Goal: Information Seeking & Learning: Check status

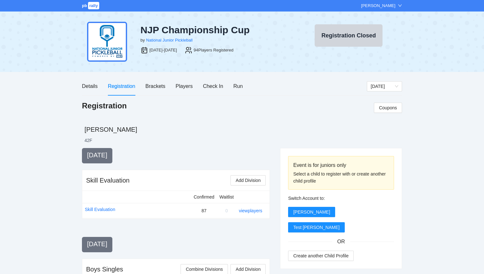
click at [92, 4] on span "rally" at bounding box center [93, 5] width 11 height 7
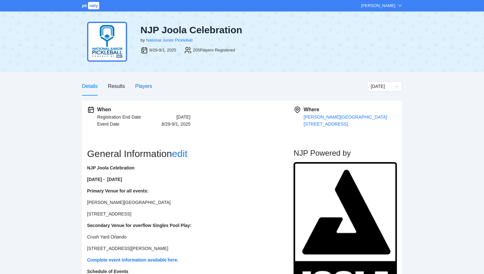
click at [144, 85] on div "Players" at bounding box center [143, 86] width 17 height 8
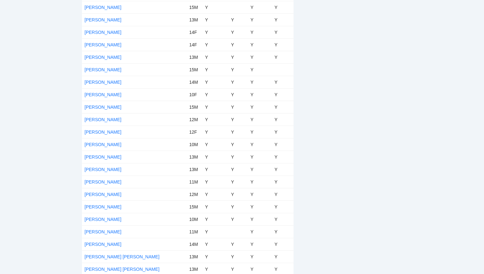
scroll to position [1125, 0]
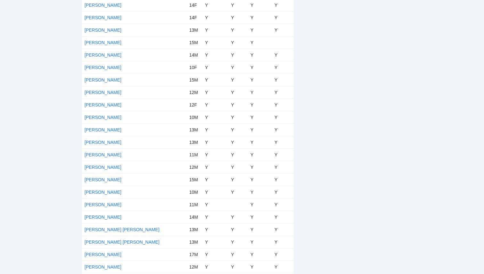
click at [100, 200] on td "Jack Loughridge" at bounding box center [134, 205] width 105 height 12
click at [100, 203] on link "Jack Loughridge" at bounding box center [103, 204] width 37 height 5
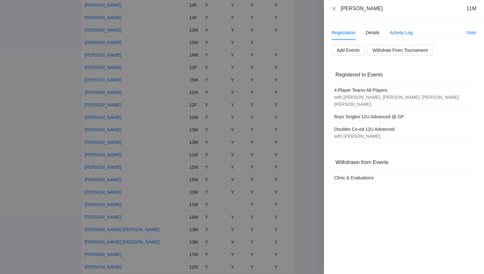
click at [400, 32] on div "Activity Log" at bounding box center [401, 32] width 23 height 7
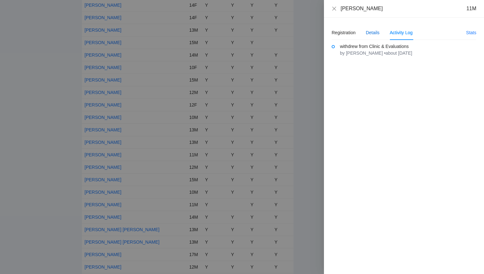
click at [377, 31] on div "Details" at bounding box center [373, 32] width 14 height 7
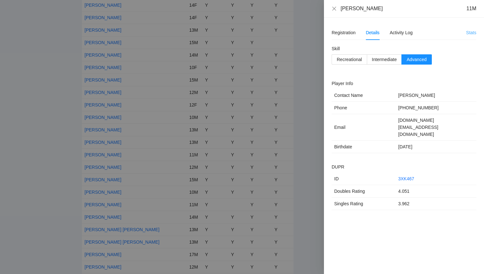
click at [471, 33] on link "Stats" at bounding box center [471, 32] width 10 height 5
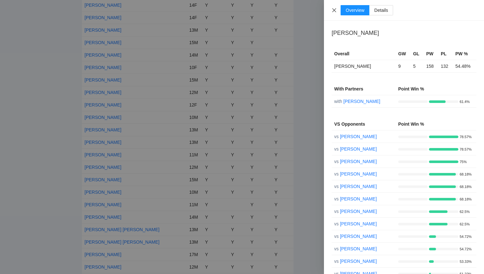
click at [332, 10] on icon "close" at bounding box center [334, 10] width 5 height 5
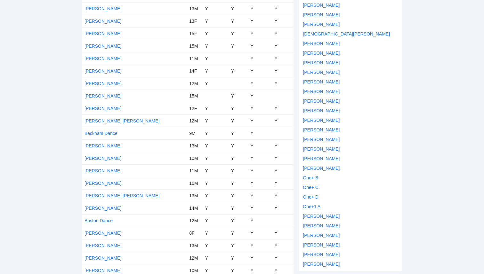
scroll to position [0, 0]
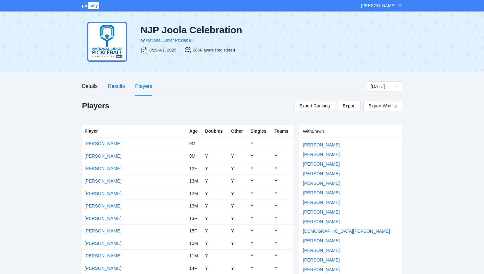
click at [120, 87] on div "Results" at bounding box center [116, 86] width 17 height 8
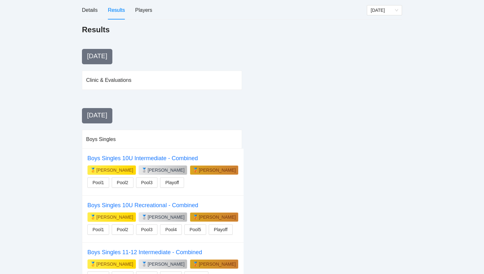
scroll to position [77, 0]
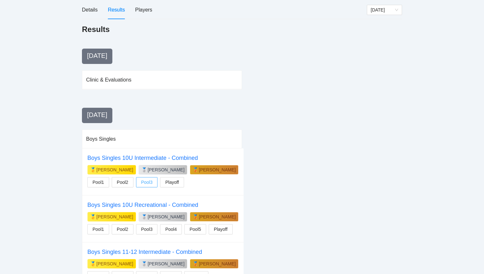
click at [150, 180] on span "Pool3" at bounding box center [147, 182] width 12 height 7
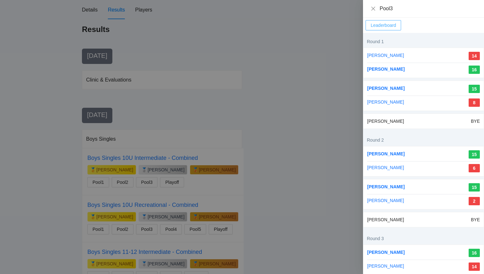
click at [390, 23] on span "Leaderboard" at bounding box center [383, 25] width 25 height 7
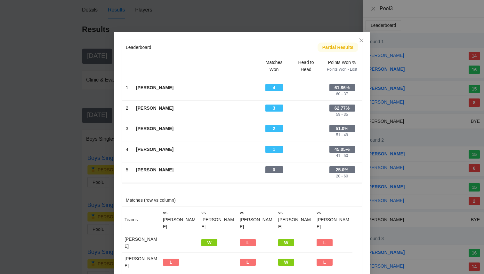
click at [67, 198] on div "Leaderboard Partial Results Scroll right to see all columns → Matches Won Head …" at bounding box center [242, 137] width 484 height 274
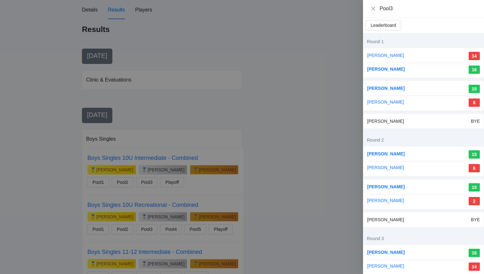
click at [67, 197] on div at bounding box center [242, 137] width 484 height 274
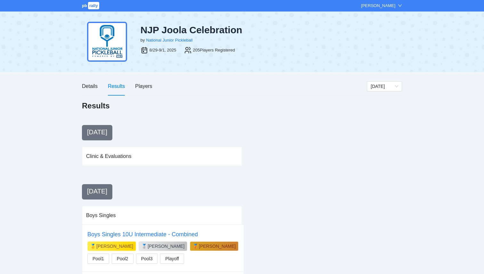
click at [91, 7] on span "rally" at bounding box center [93, 5] width 11 height 7
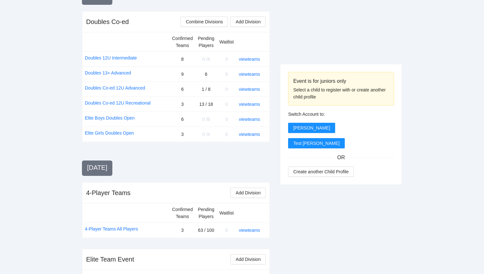
scroll to position [558, 0]
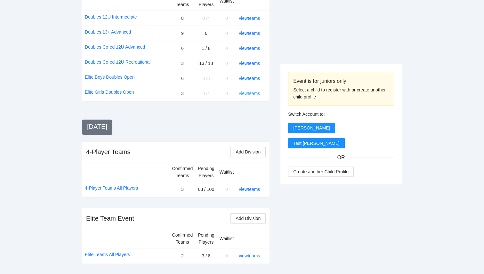
click at [248, 94] on link "view teams" at bounding box center [249, 93] width 21 height 5
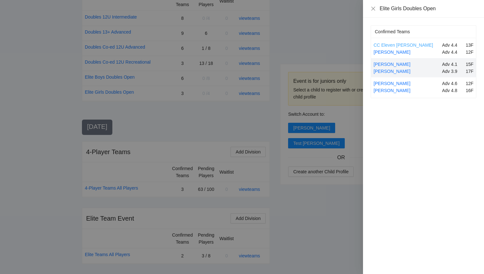
click at [399, 45] on link "CC Eleven [PERSON_NAME]" at bounding box center [404, 45] width 60 height 5
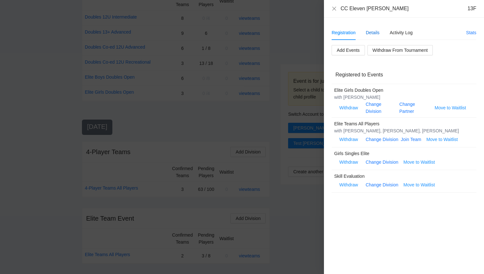
click at [373, 33] on div "Details" at bounding box center [373, 32] width 14 height 7
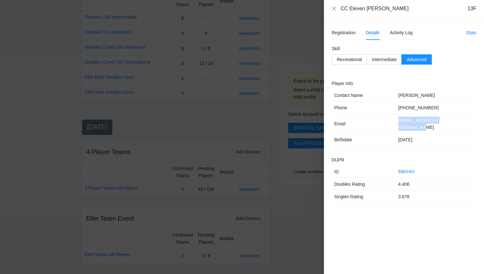
drag, startPoint x: 454, startPoint y: 122, endPoint x: 385, endPoint y: 122, distance: 68.8
click at [385, 122] on tr "Email crystal.english@gmail.com" at bounding box center [404, 124] width 145 height 20
copy tr "crystal.english@gmail.com"
click at [336, 8] on icon "close" at bounding box center [334, 8] width 5 height 5
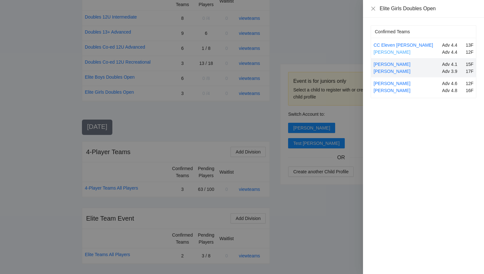
click at [399, 54] on link "[PERSON_NAME]" at bounding box center [392, 52] width 37 height 5
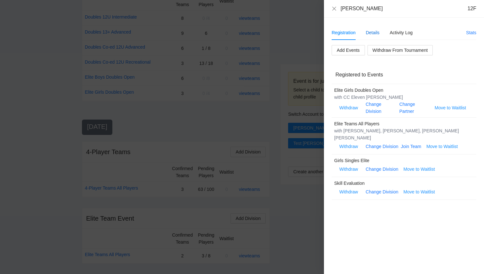
click at [375, 31] on div "Details" at bounding box center [373, 32] width 14 height 7
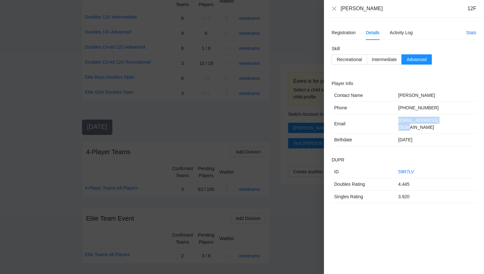
drag, startPoint x: 450, startPoint y: 121, endPoint x: 386, endPoint y: 121, distance: 63.4
click at [386, 121] on tr "Email msimson11@gmail.com" at bounding box center [404, 124] width 145 height 20
copy tr "msimson11@gmail.com"
click at [334, 7] on icon "close" at bounding box center [334, 8] width 5 height 5
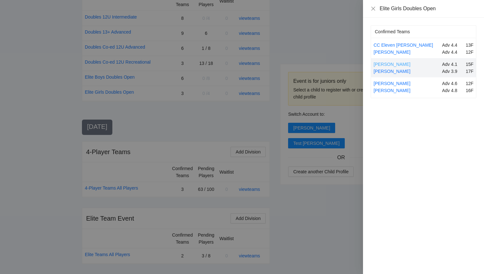
click at [384, 62] on link "[PERSON_NAME]" at bounding box center [392, 64] width 37 height 5
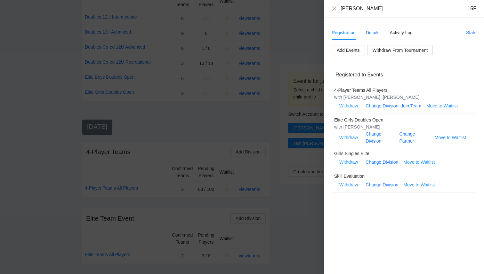
click at [372, 31] on div "Details" at bounding box center [373, 32] width 14 height 7
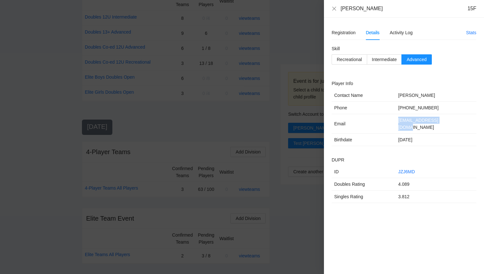
drag, startPoint x: 447, startPoint y: 121, endPoint x: 386, endPoint y: 124, distance: 60.6
click at [386, 124] on tr "Email aaronthill@gmail.com" at bounding box center [404, 124] width 145 height 20
copy tr "aaronthill@gmail.com"
click at [335, 9] on icon "close" at bounding box center [334, 8] width 5 height 5
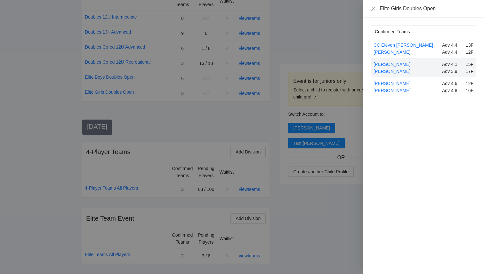
click at [388, 68] on div "[PERSON_NAME]" at bounding box center [407, 71] width 66 height 7
click at [388, 71] on link "[PERSON_NAME]" at bounding box center [392, 71] width 37 height 5
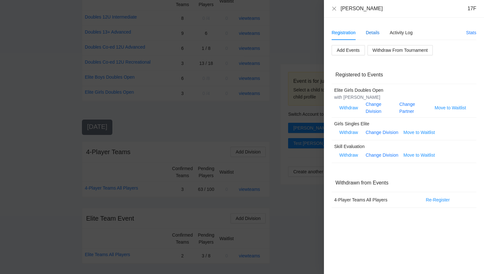
click at [375, 35] on div "Details" at bounding box center [373, 32] width 14 height 7
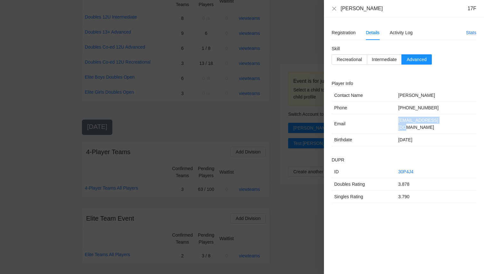
drag, startPoint x: 448, startPoint y: 120, endPoint x: 383, endPoint y: 124, distance: 65.1
click at [383, 124] on tr "Email dbjohnst@yahoo.com" at bounding box center [404, 124] width 145 height 20
copy tr "dbjohnst@yahoo.com"
click at [332, 9] on icon "close" at bounding box center [334, 8] width 5 height 5
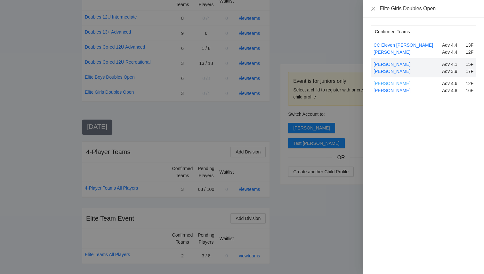
click at [390, 84] on link "[PERSON_NAME]" at bounding box center [392, 83] width 37 height 5
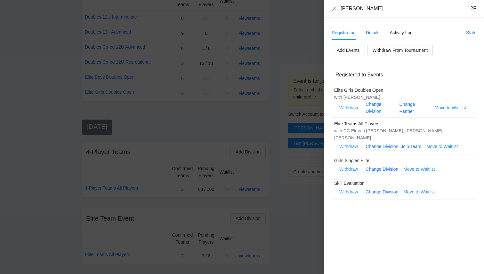
click at [372, 34] on div "Details" at bounding box center [373, 32] width 14 height 7
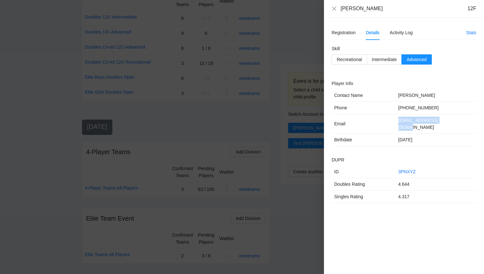
drag, startPoint x: 450, startPoint y: 121, endPoint x: 371, endPoint y: 121, distance: 78.4
click at [371, 121] on tr "Email larrylamaz@gmail.com" at bounding box center [404, 124] width 145 height 20
copy tr "larrylamaz@gmail.com"
click at [335, 7] on icon "close" at bounding box center [334, 8] width 5 height 5
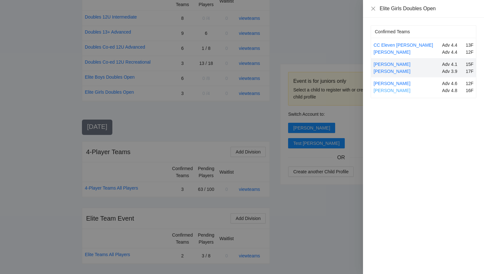
click at [393, 91] on link "[PERSON_NAME]" at bounding box center [392, 90] width 37 height 5
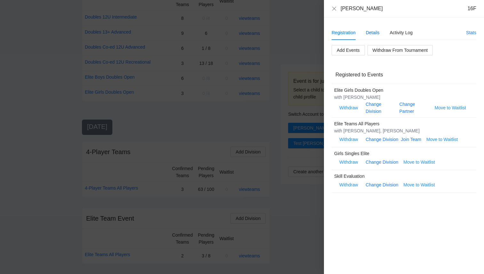
click at [377, 33] on div "Details" at bounding box center [373, 32] width 14 height 7
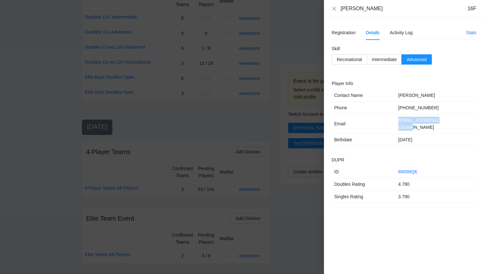
drag, startPoint x: 454, startPoint y: 121, endPoint x: 381, endPoint y: 120, distance: 72.7
click at [381, 120] on tr "Email ticknortribe@msn.com" at bounding box center [404, 124] width 145 height 20
copy tr "ticknortribe@msn.com"
click at [333, 8] on icon "close" at bounding box center [334, 8] width 5 height 5
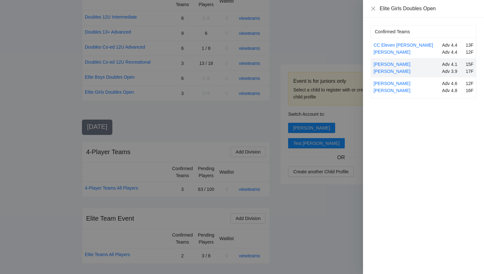
click at [182, 78] on div at bounding box center [242, 137] width 484 height 274
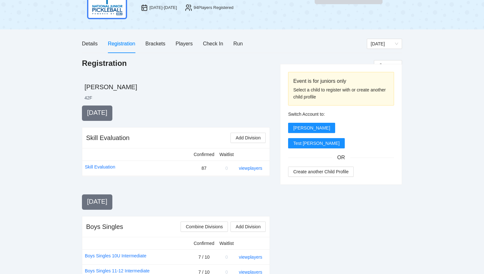
scroll to position [0, 0]
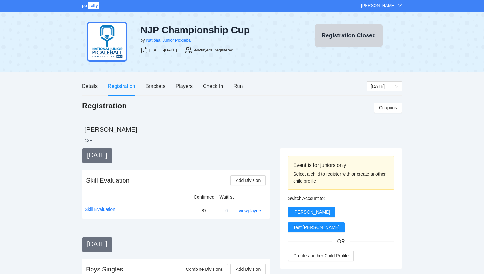
click at [92, 7] on span "rally" at bounding box center [93, 5] width 11 height 7
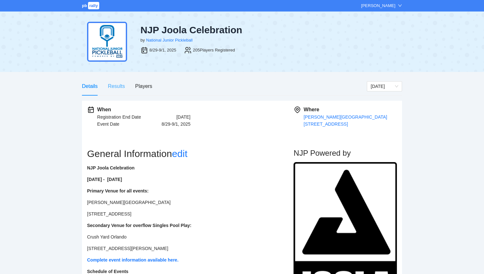
click at [116, 81] on div "Results" at bounding box center [116, 86] width 17 height 18
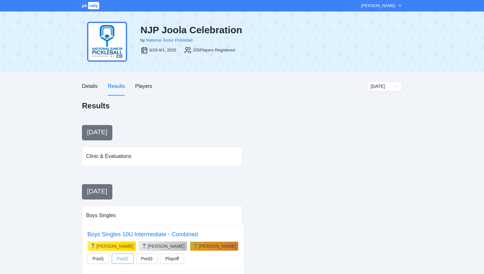
click at [119, 261] on span "Pool2" at bounding box center [123, 258] width 12 height 7
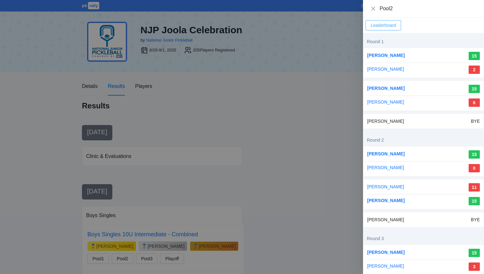
click at [397, 23] on button "Leaderboard" at bounding box center [384, 25] width 36 height 10
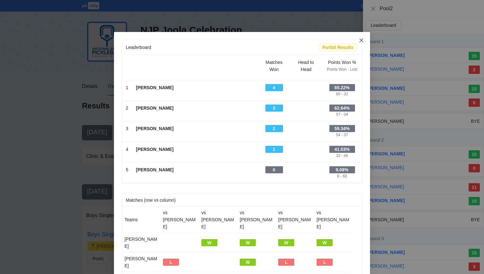
click at [361, 41] on icon "close" at bounding box center [362, 40] width 4 height 4
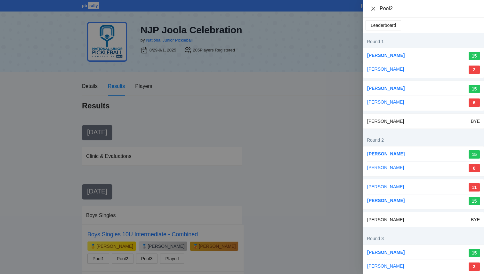
click at [371, 9] on icon "close" at bounding box center [373, 8] width 5 height 5
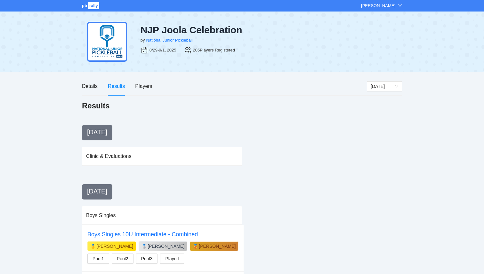
click at [86, 9] on div "pb rally Courtney Loughridge" at bounding box center [242, 6] width 484 height 12
click at [87, 6] on link "pb rally" at bounding box center [91, 5] width 18 height 5
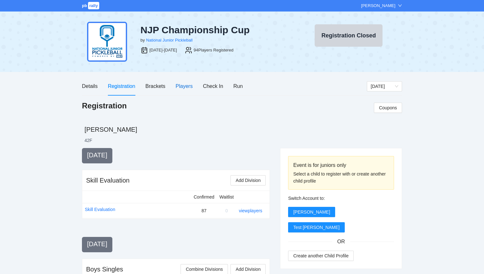
click at [188, 85] on div "Players" at bounding box center [184, 86] width 17 height 8
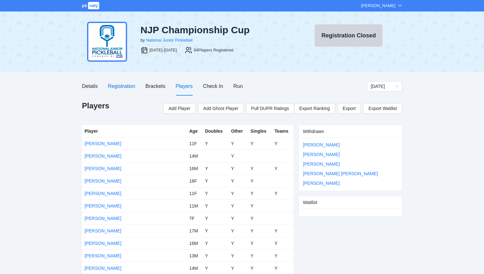
click at [126, 88] on div "Registration" at bounding box center [121, 86] width 27 height 8
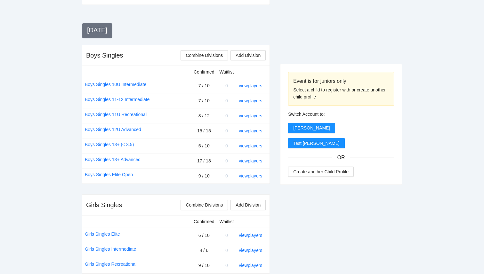
scroll to position [213, 0]
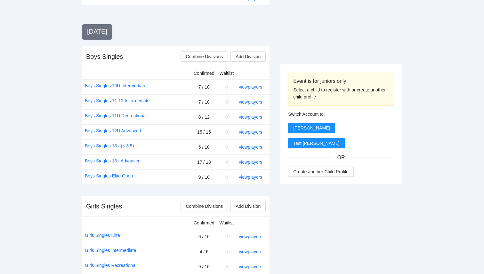
click at [407, 227] on div "pb rally [PERSON_NAME] NJP Championship Cup by National Junior Pickleball [DATE…" at bounding box center [242, 203] width 484 height 832
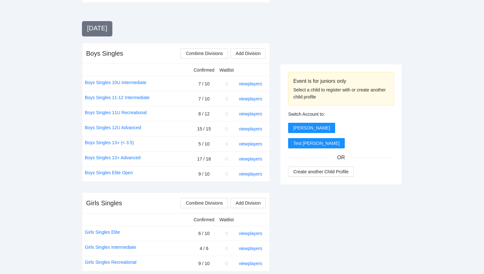
scroll to position [216, 0]
